Goal: Task Accomplishment & Management: Manage account settings

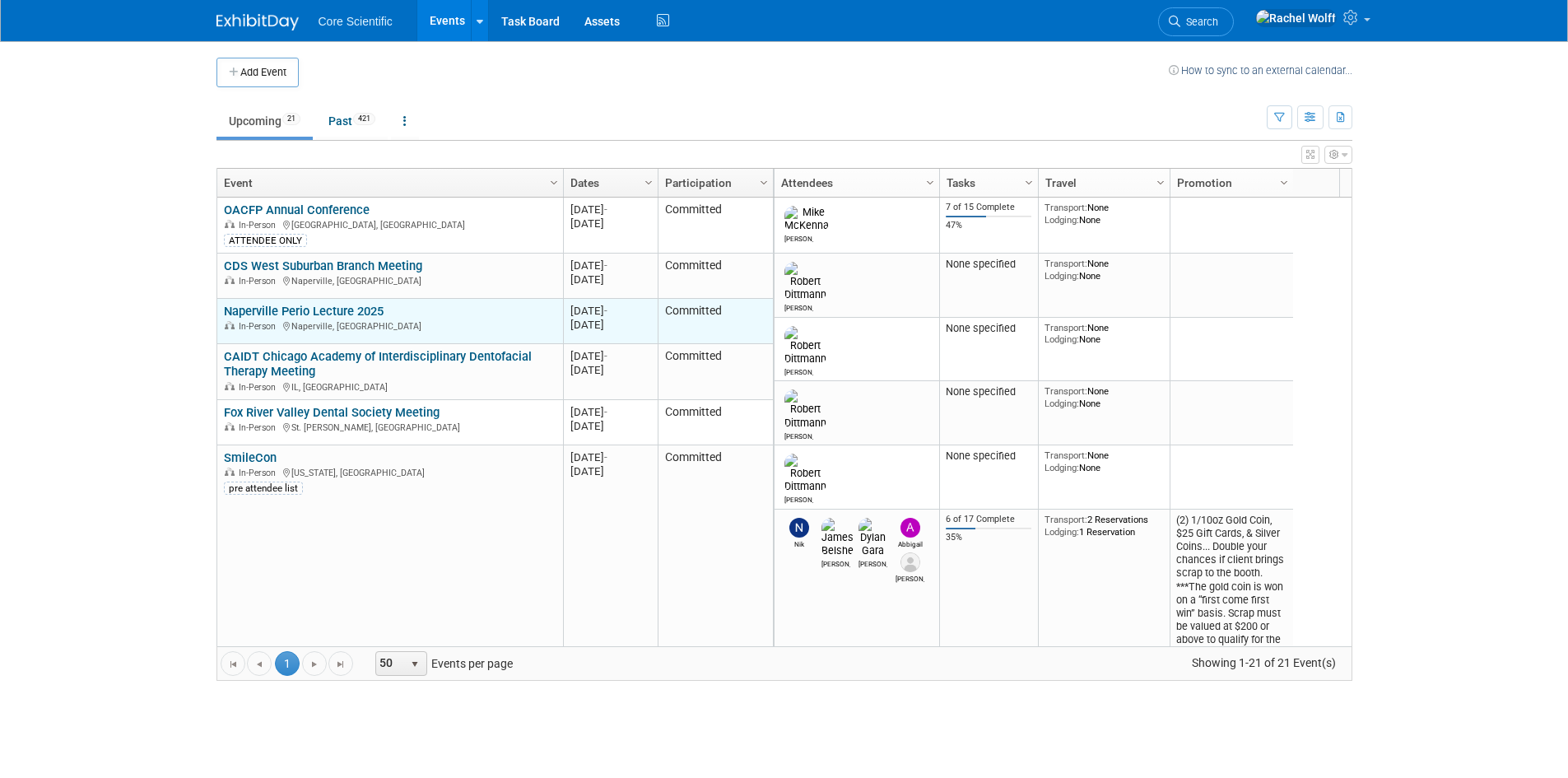
click at [315, 309] on link "Naperville Perio Lecture 2025" at bounding box center [303, 311] width 160 height 15
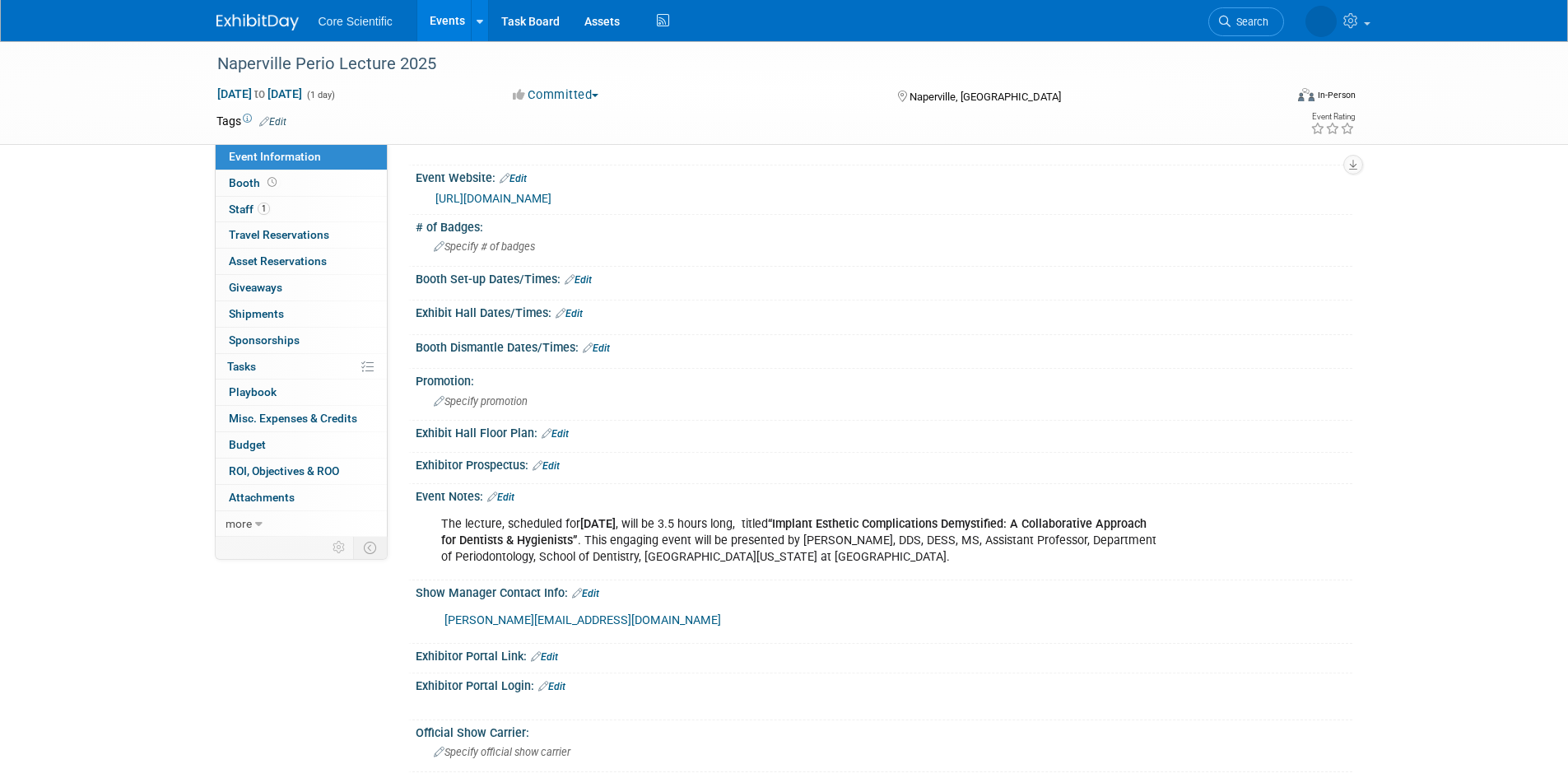
scroll to position [165, 0]
click at [507, 495] on link "Edit" at bounding box center [501, 496] width 27 height 12
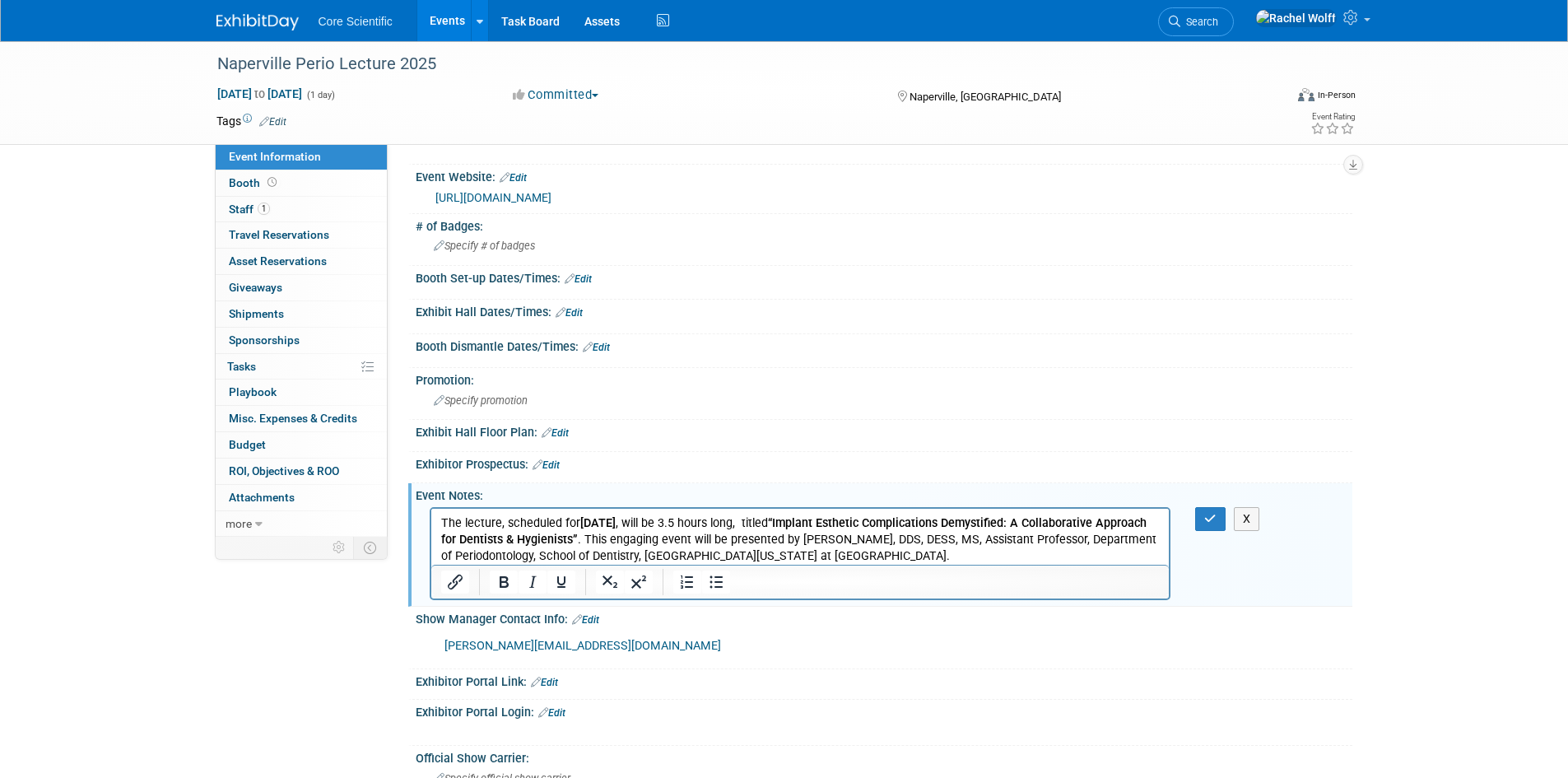
scroll to position [0, 0]
click at [919, 551] on p "The lecture, scheduled for October 10, 2025 , will be 3.5 hours long, titled “I…" at bounding box center [800, 539] width 719 height 49
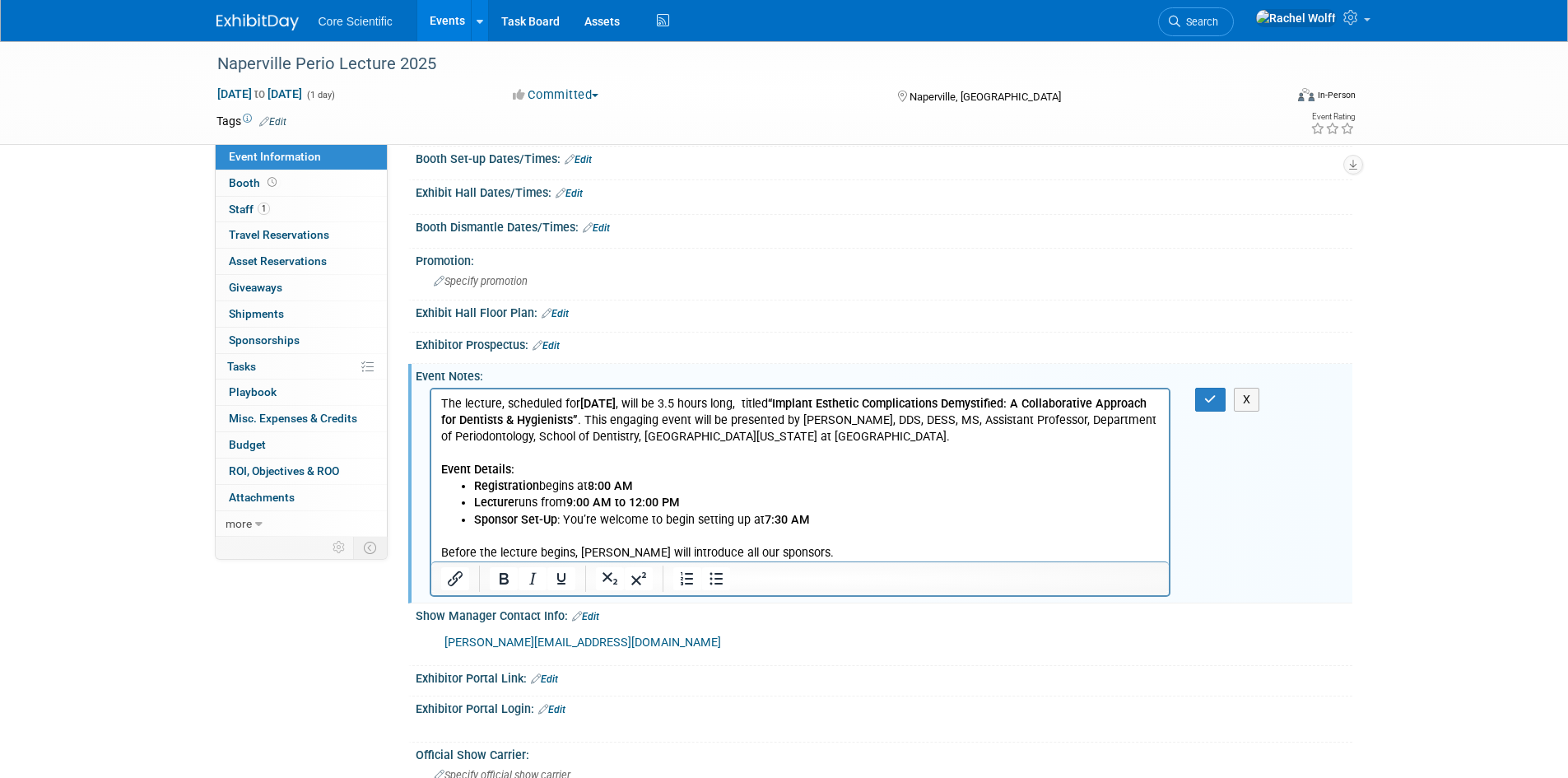
scroll to position [330, 0]
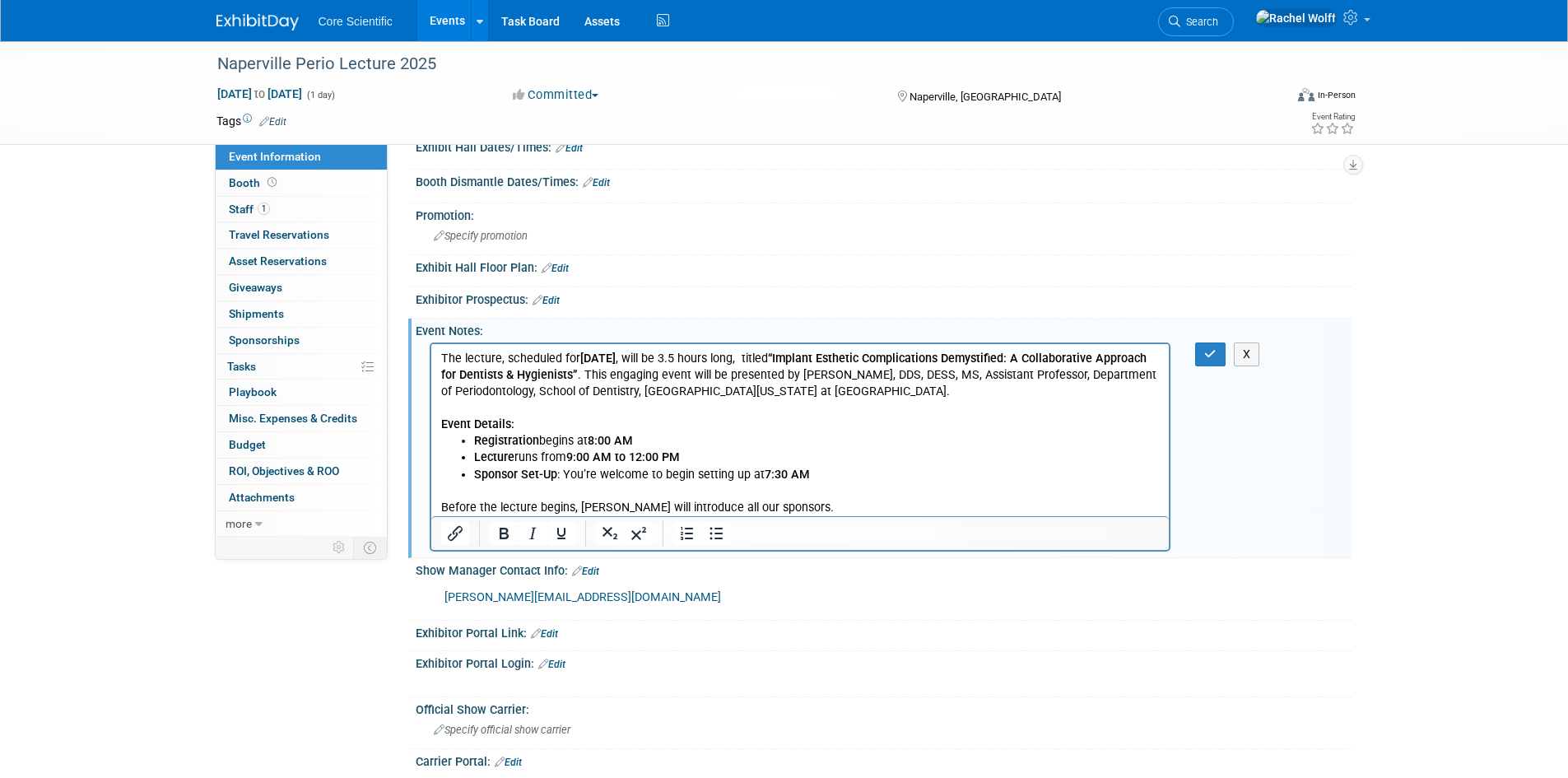
click at [842, 507] on p "Before the lecture begins, Dr. Cascino will introduce all our sponsors." at bounding box center [800, 506] width 719 height 17
click at [740, 500] on p "Before the lecture begins, Dr. Cascino will introduce all our sponsors." at bounding box center [800, 506] width 719 height 17
click at [810, 509] on p "Before the lecture begins, Dr. Cascino will introduce all the sponsors." at bounding box center [800, 506] width 719 height 17
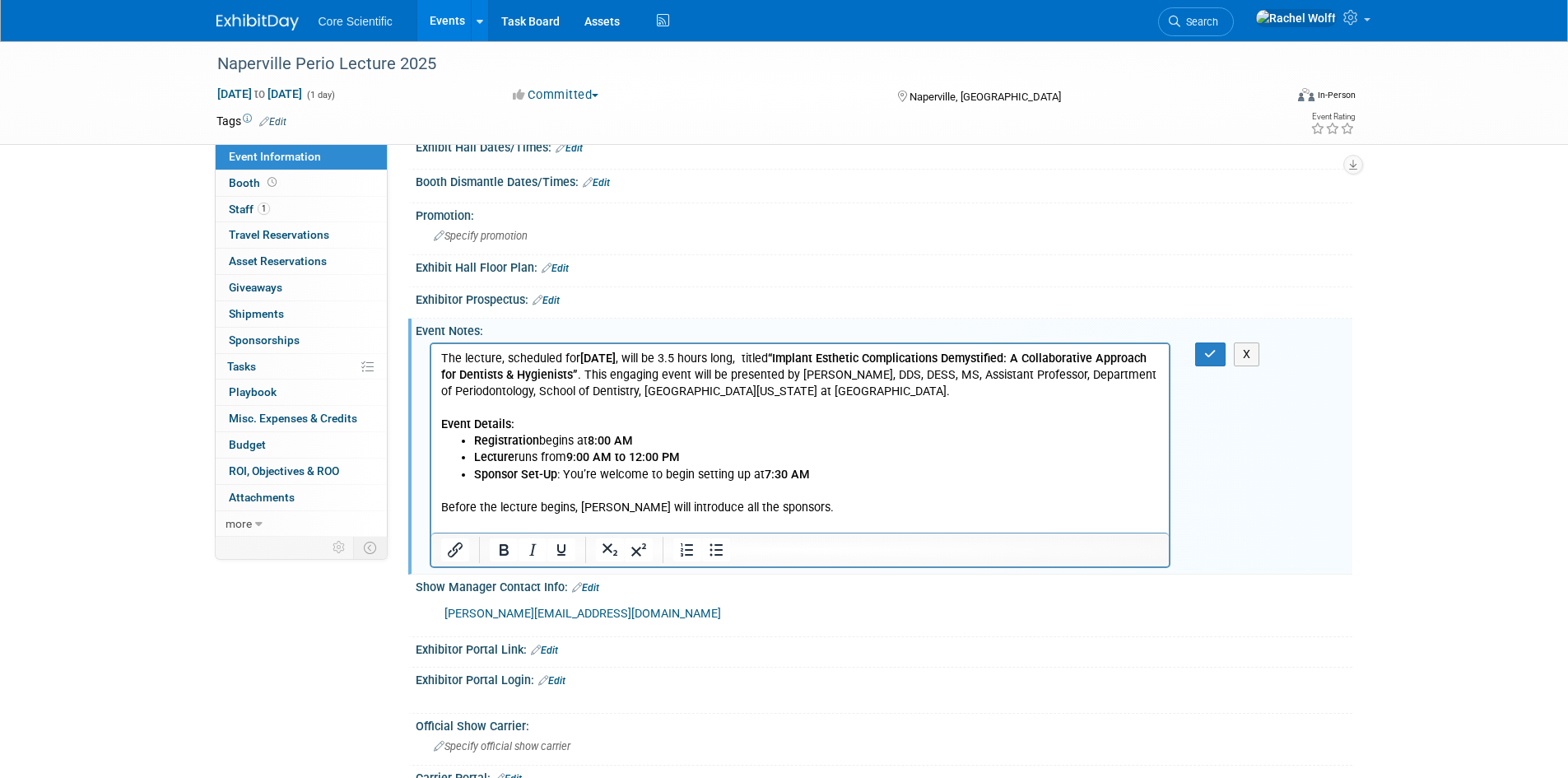
click at [671, 525] on p "Rich Text Area. Press ALT-0 for help." at bounding box center [800, 523] width 719 height 17
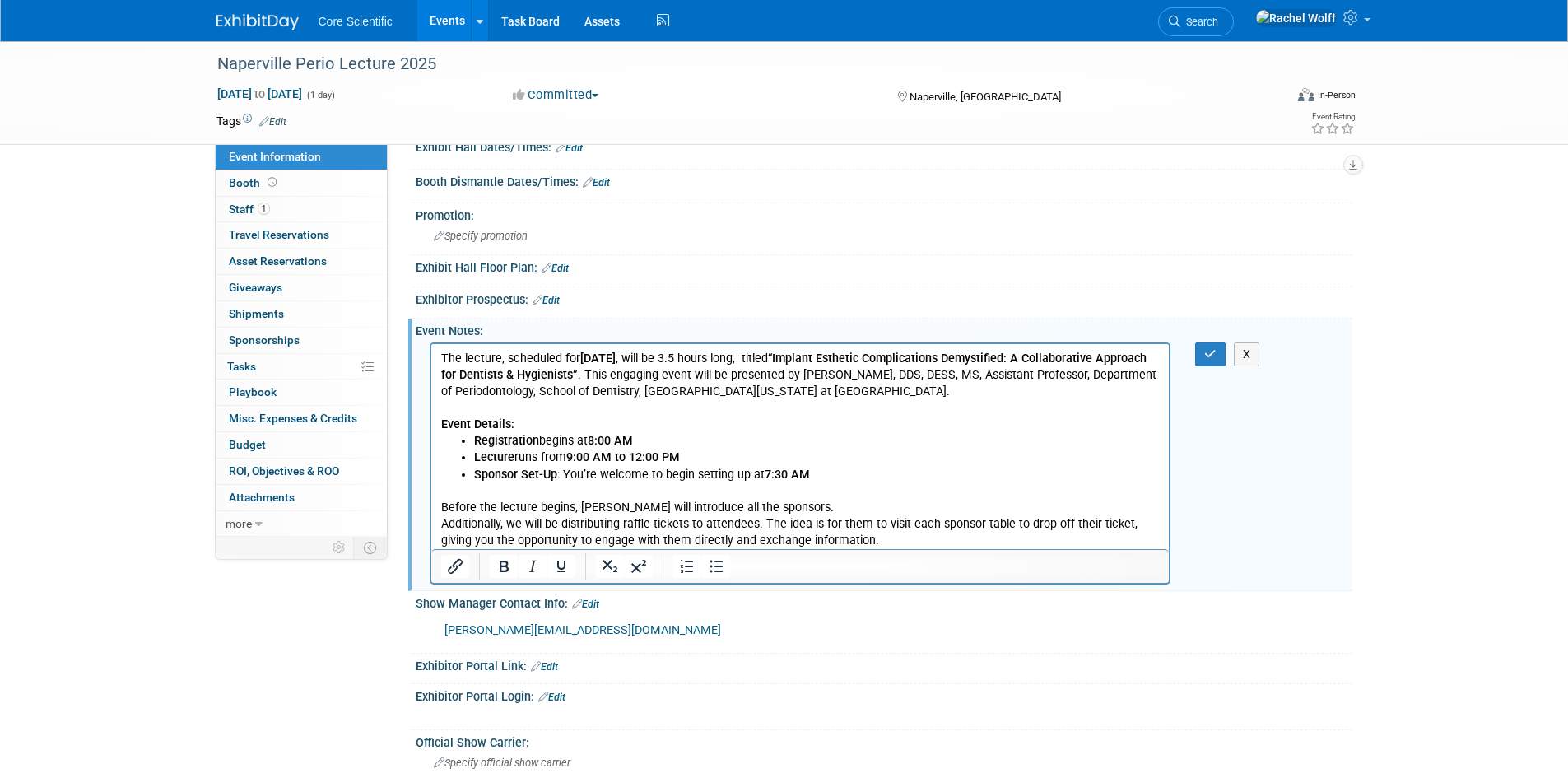
click at [1078, 630] on div "laurie@napervilleperio.com" at bounding box center [801, 631] width 742 height 33
click at [515, 525] on p "Additionally, we will be distributing raffle tickets to attendees. The idea is …" at bounding box center [800, 532] width 719 height 33
click at [967, 540] on p "Additionally, they will be distributing raffle tickets to attendees. The idea i…" at bounding box center [800, 532] width 719 height 33
click at [1200, 343] on button "button" at bounding box center [1210, 354] width 30 height 24
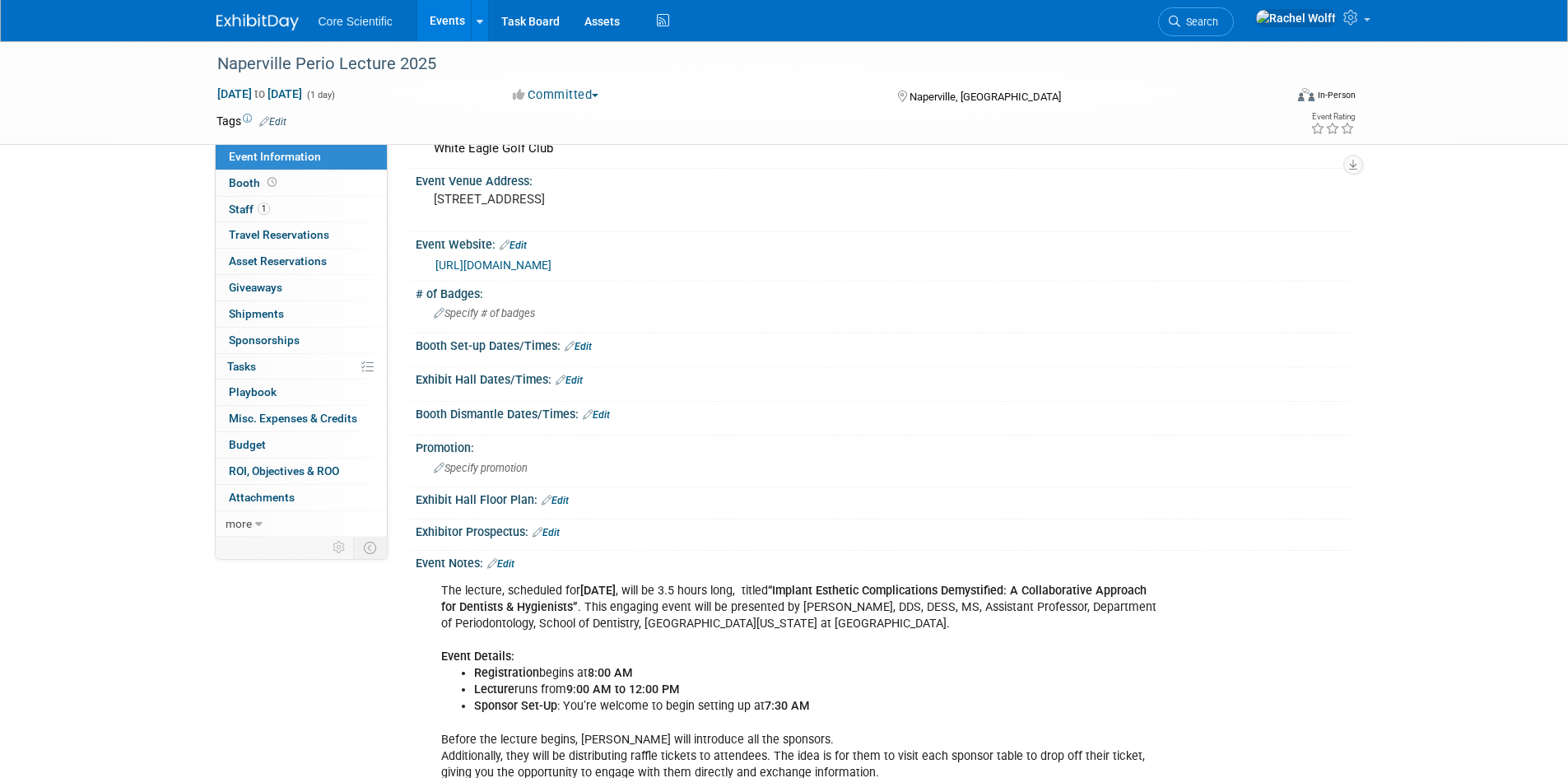
scroll to position [82, 0]
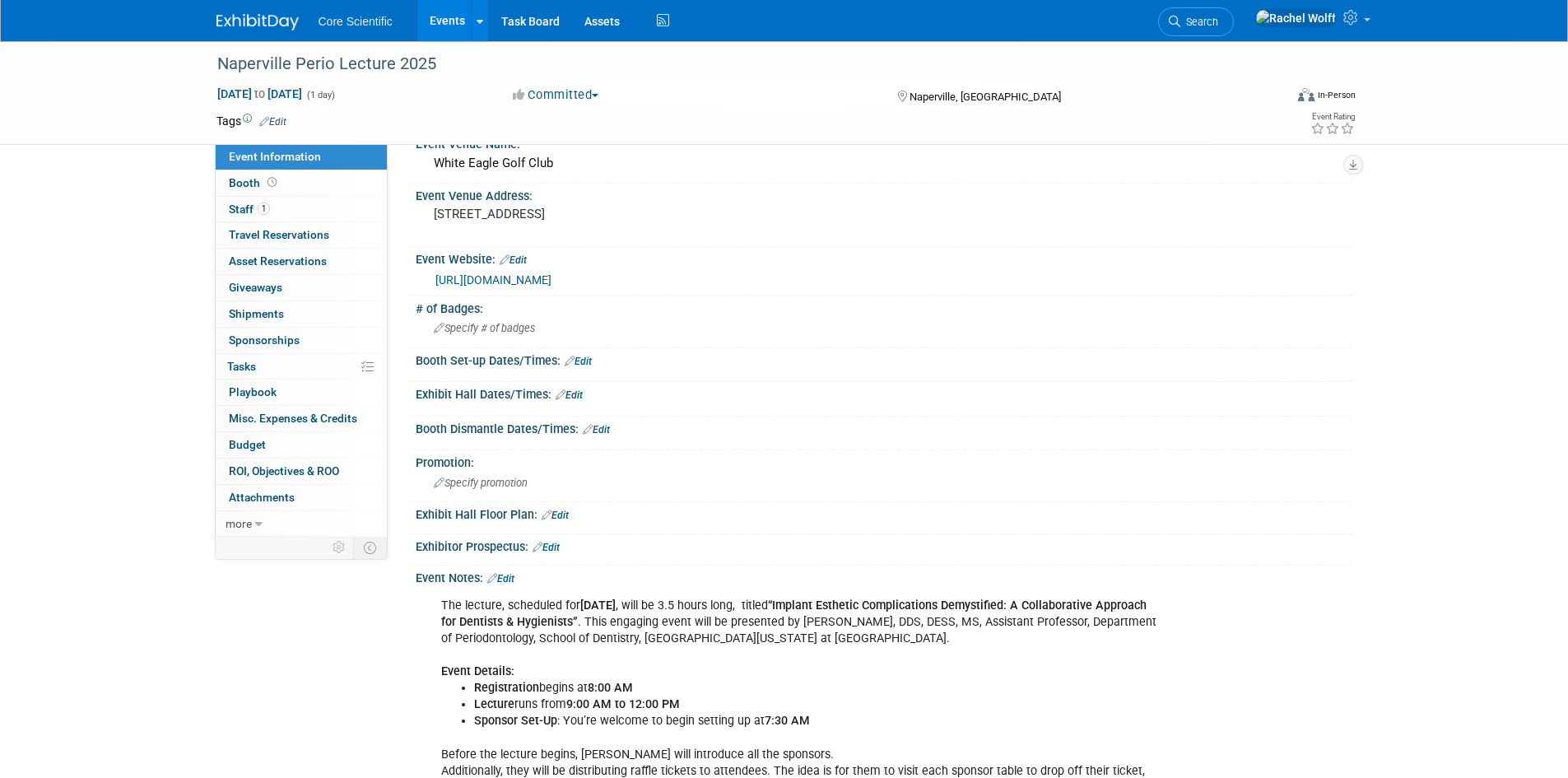
click at [754, 269] on div "[URL][DOMAIN_NAME]" at bounding box center [884, 278] width 913 height 23
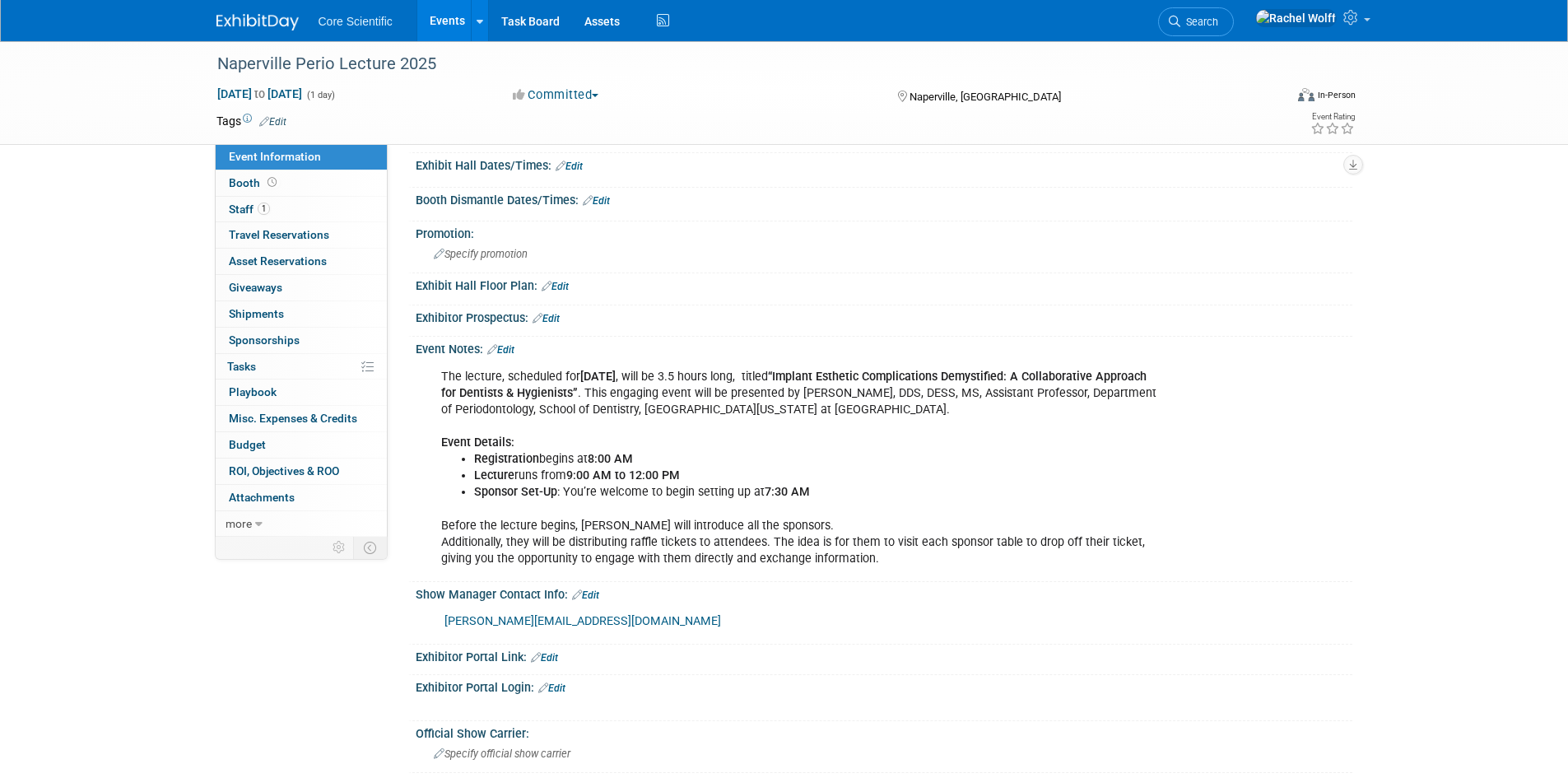
scroll to position [330, 0]
